Goal: Find contact information: Find contact information

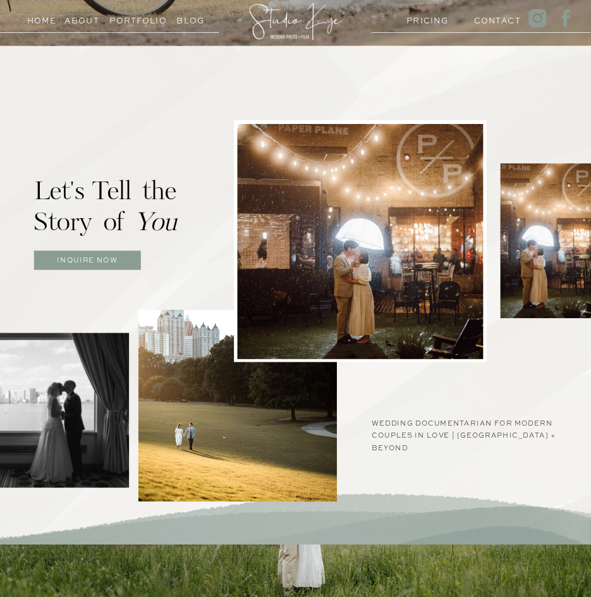
scroll to position [695, 0]
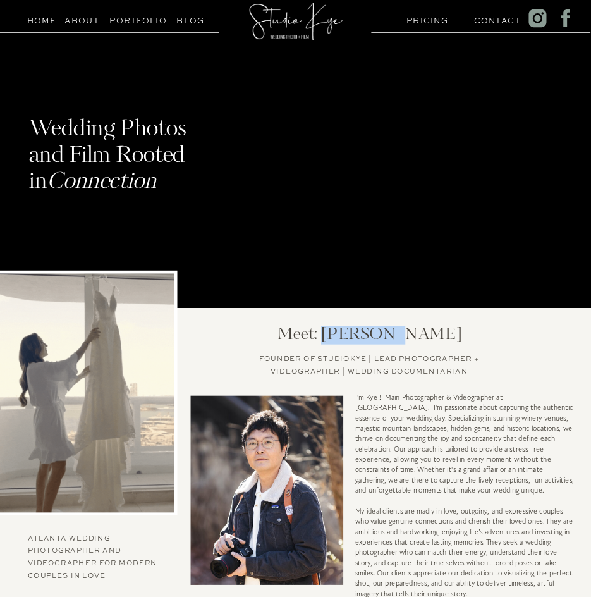
drag, startPoint x: 360, startPoint y: 332, endPoint x: 428, endPoint y: 334, distance: 67.6
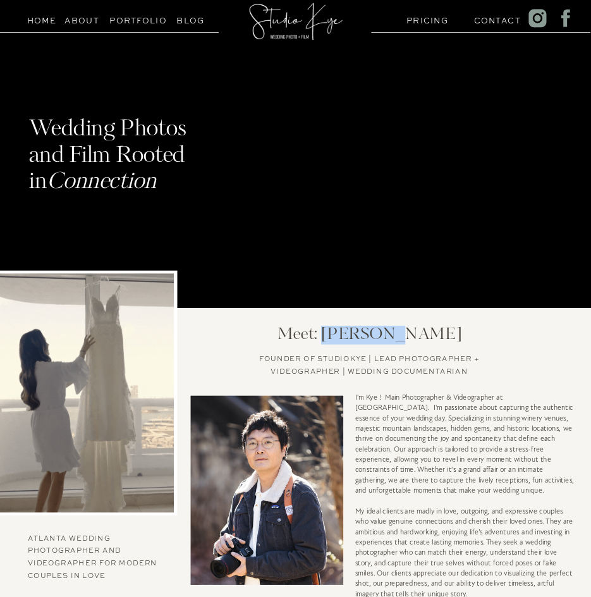
click at [428, 334] on h2 "Meet: Kye Park" at bounding box center [369, 335] width 210 height 18
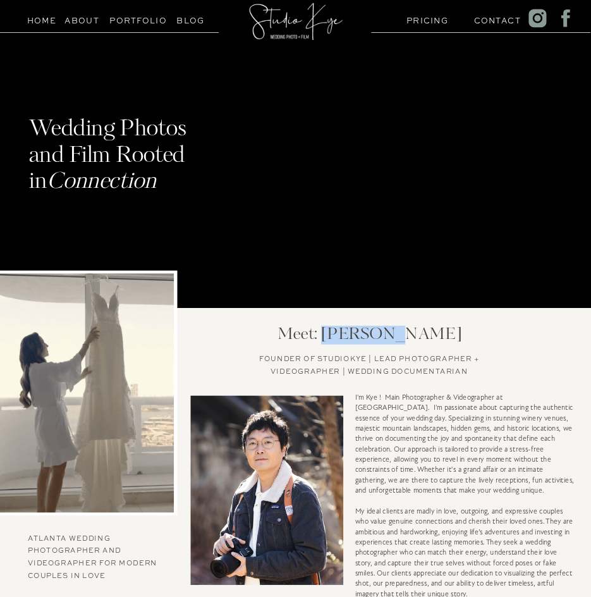
copy h2 "Kye Park"
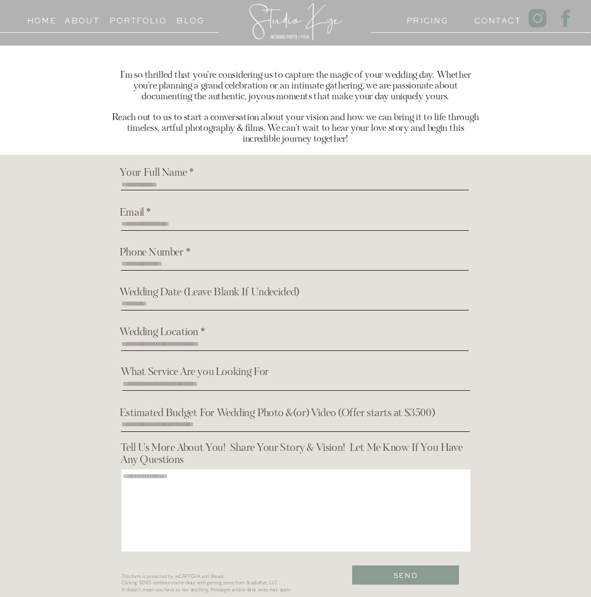
scroll to position [185, 0]
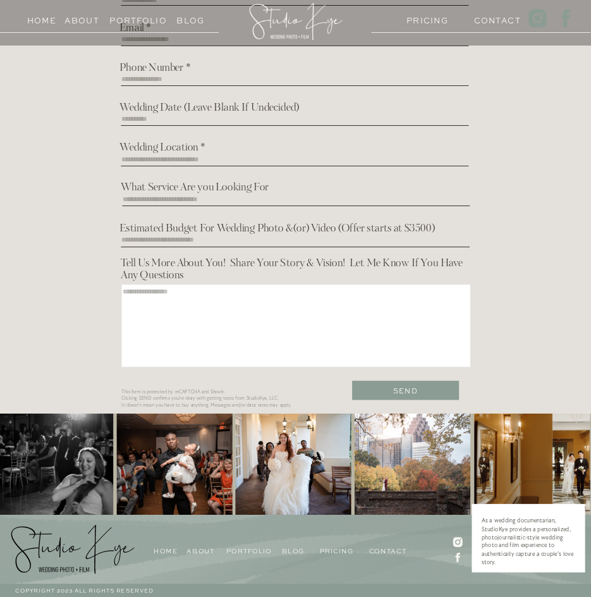
click at [458, 559] on icon at bounding box center [458, 556] width 4 height 9
